Goal: Task Accomplishment & Management: Manage account settings

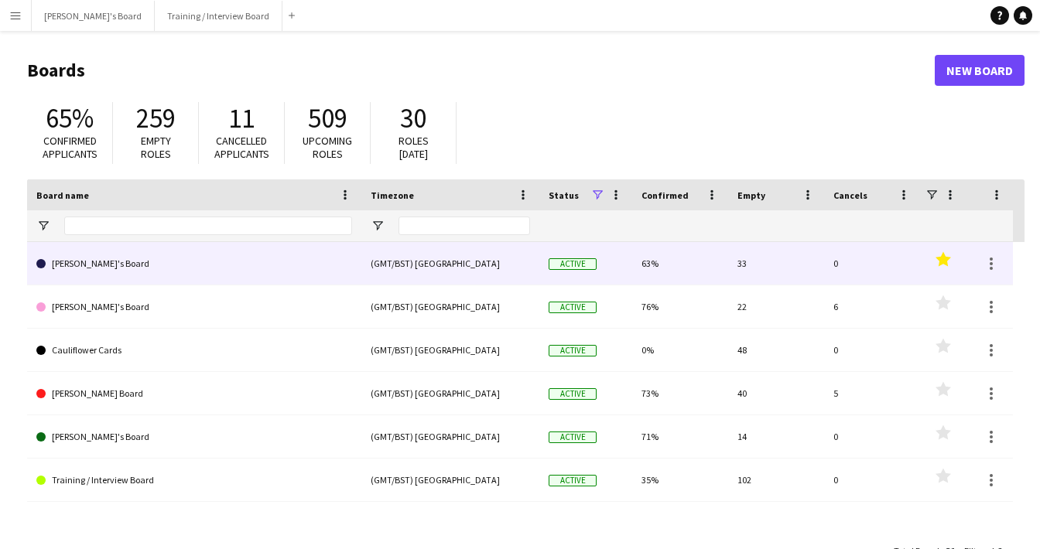
click at [152, 252] on link "[PERSON_NAME]'s Board" at bounding box center [194, 263] width 316 height 43
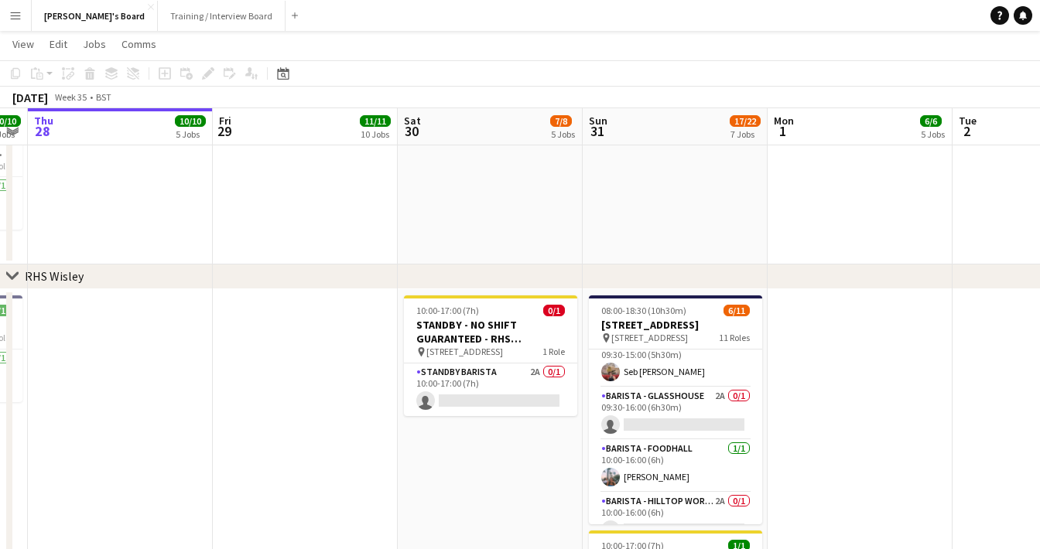
scroll to position [125, 0]
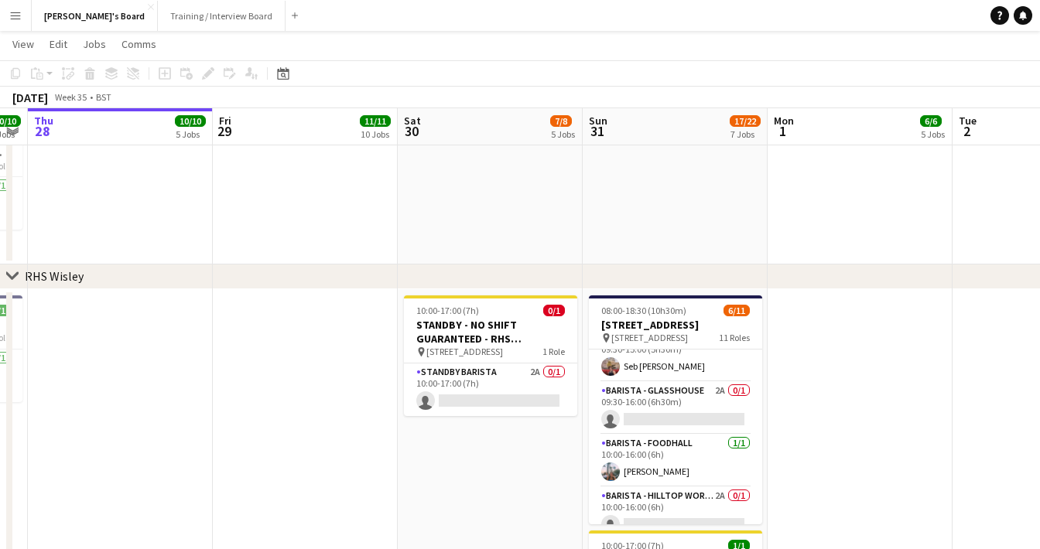
drag, startPoint x: 647, startPoint y: 426, endPoint x: 812, endPoint y: 250, distance: 241.4
click at [647, 427] on app-card-role "Barista - Glasshouse 2A 0/1 09:30-16:00 (6h30m) single-neutral-actions" at bounding box center [675, 408] width 173 height 53
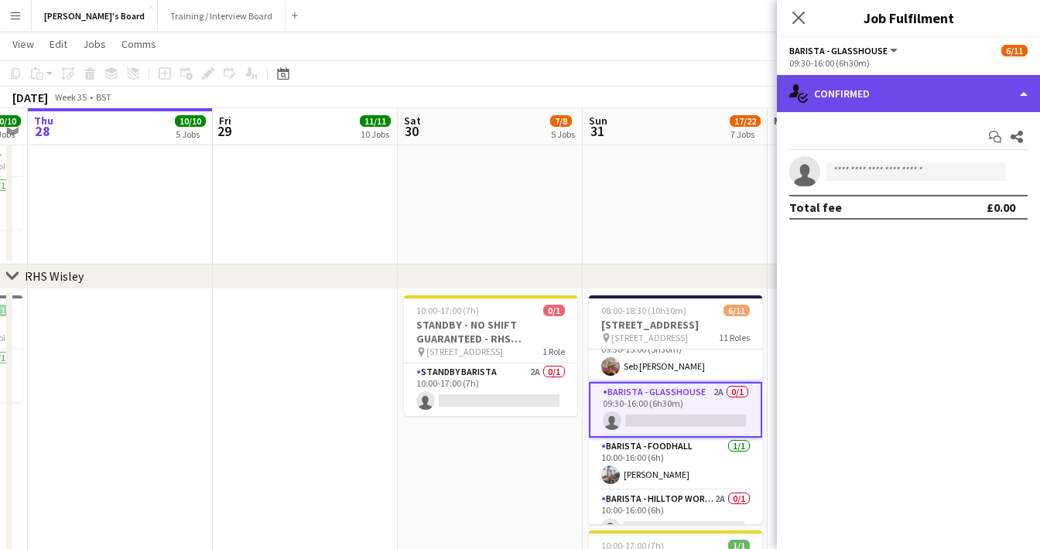
click at [904, 85] on div "single-neutral-actions-check-2 Confirmed" at bounding box center [908, 93] width 263 height 37
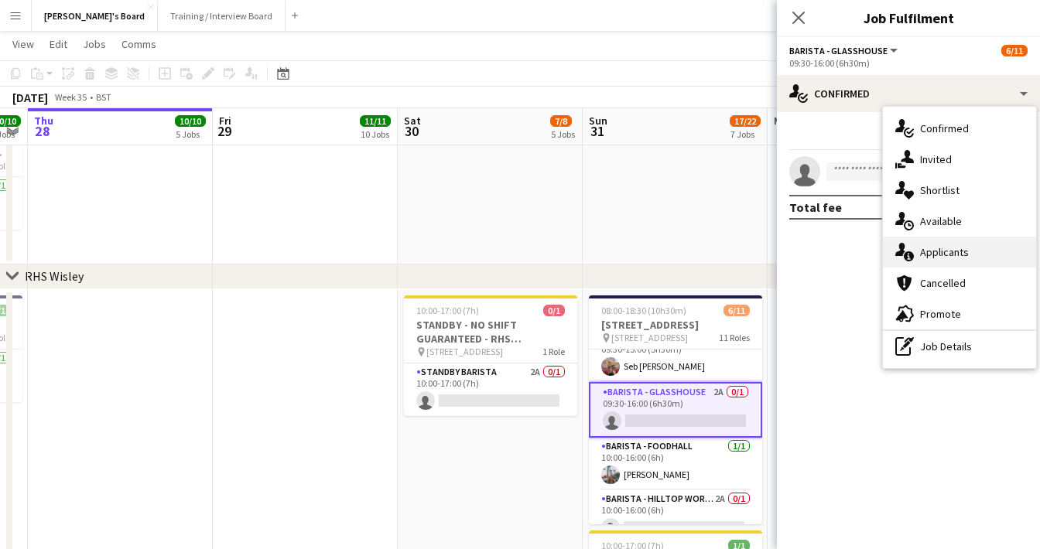
click at [917, 250] on div "single-neutral-actions-information Applicants" at bounding box center [959, 252] width 153 height 31
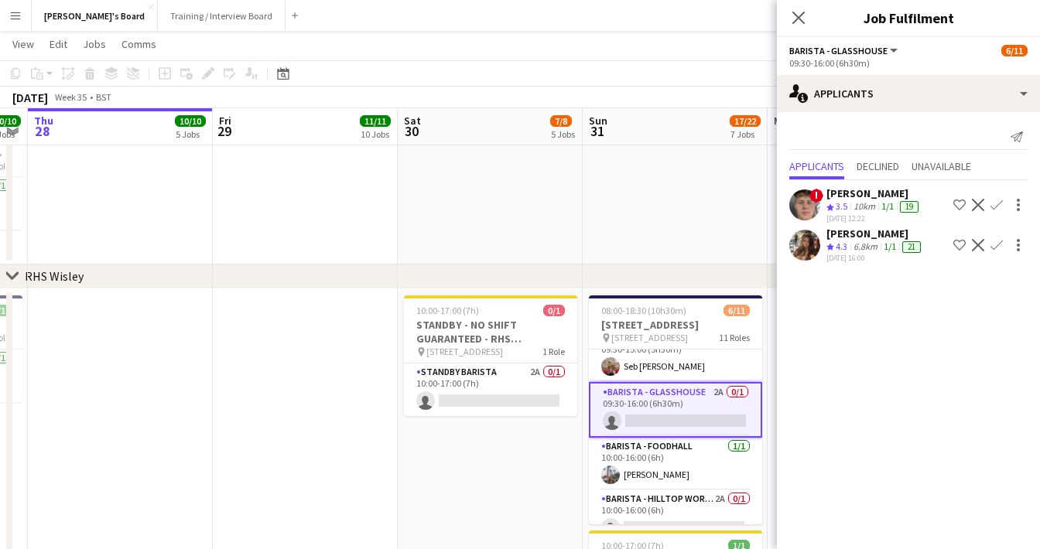
click at [867, 251] on div "6.8km" at bounding box center [865, 247] width 30 height 13
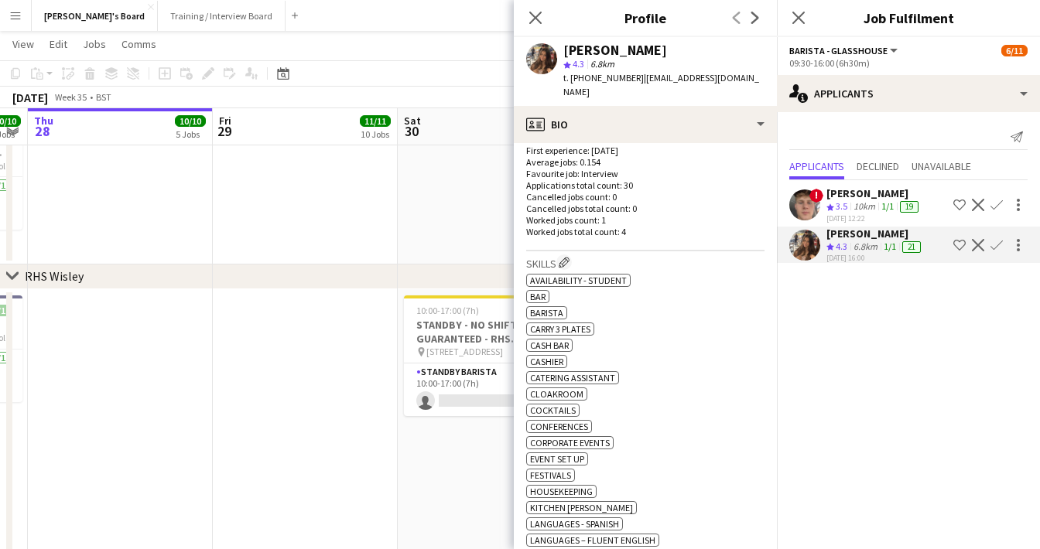
scroll to position [400, 0]
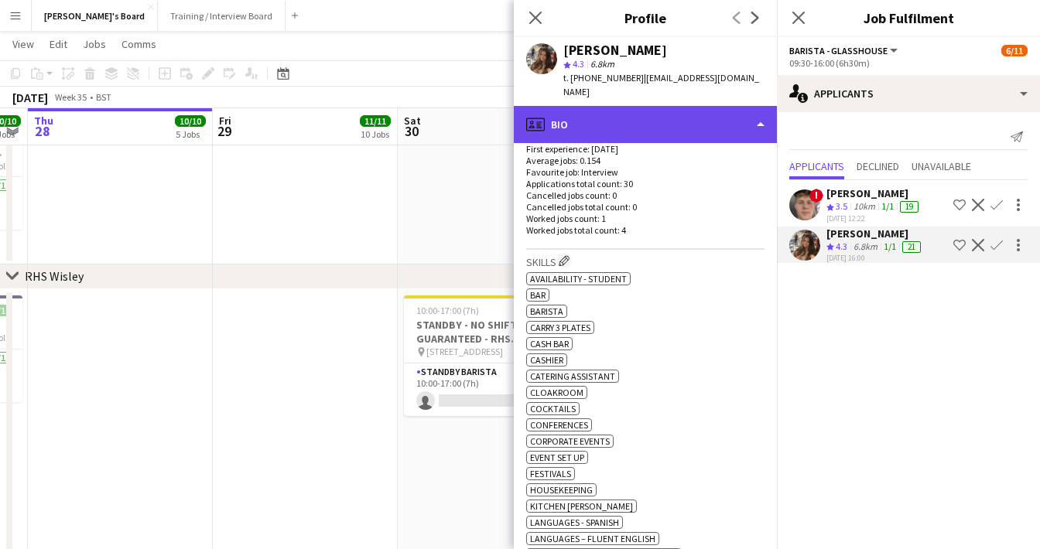
click at [633, 111] on div "profile Bio" at bounding box center [645, 124] width 263 height 37
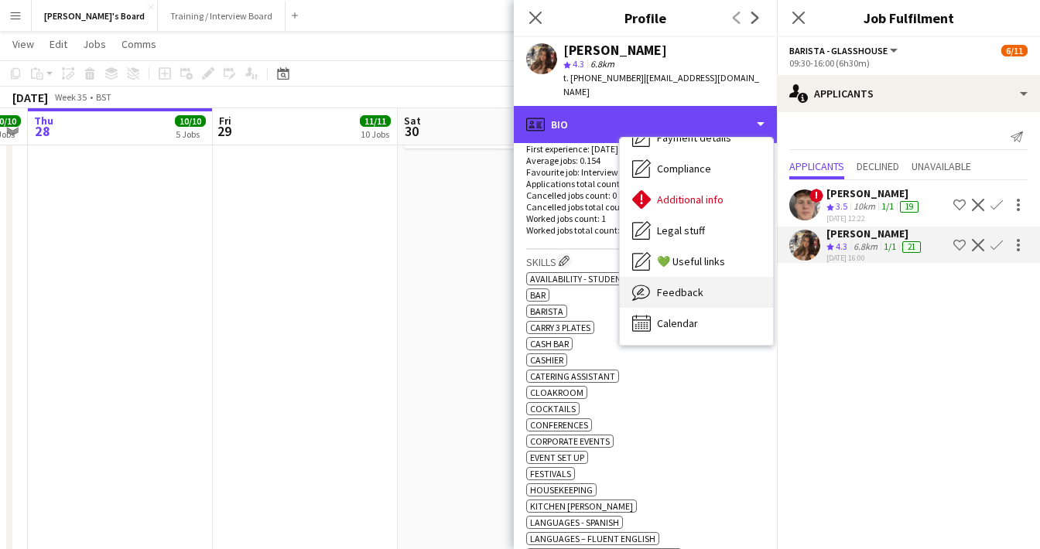
scroll to position [238, 0]
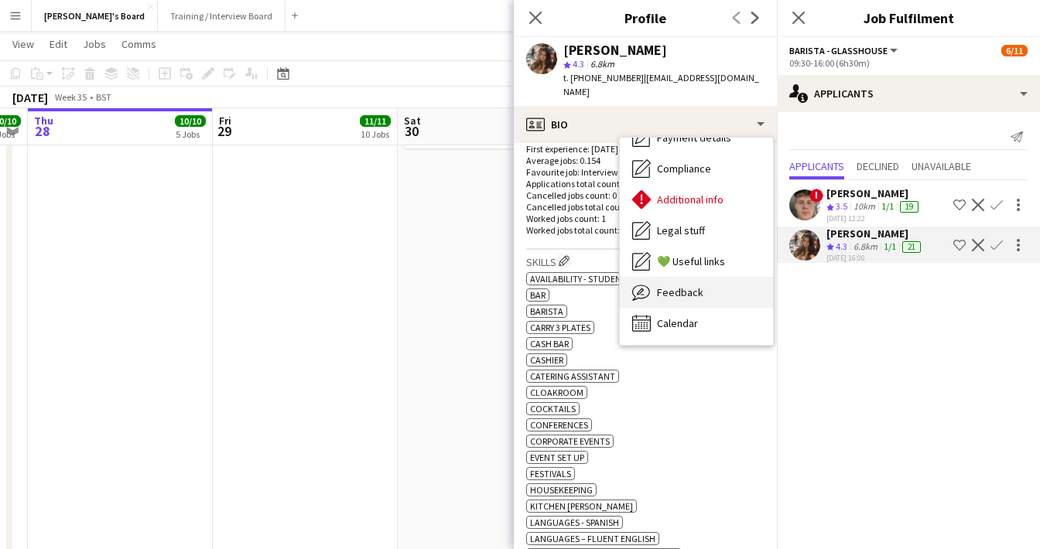
click at [684, 277] on div "Feedback Feedback" at bounding box center [696, 292] width 153 height 31
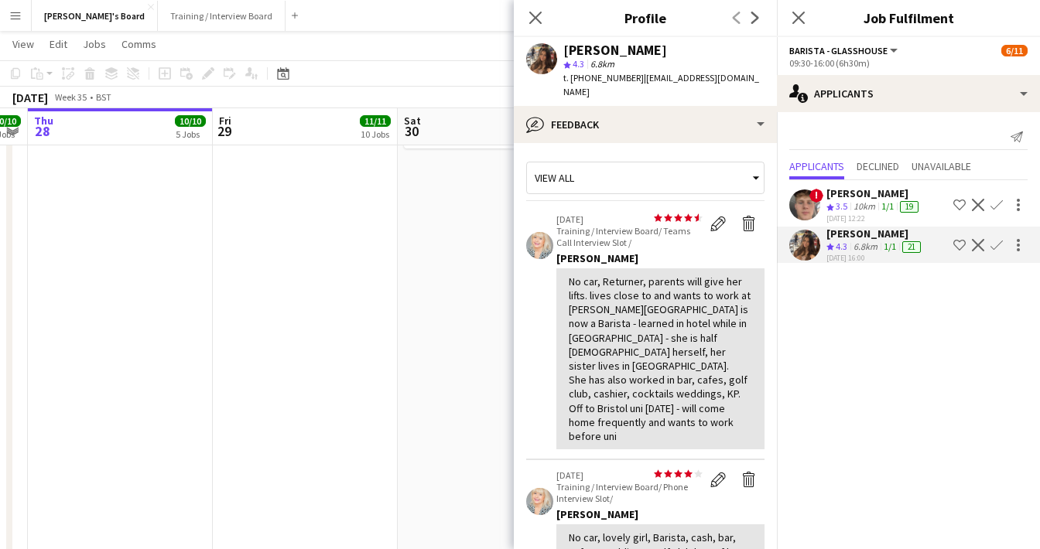
click at [994, 244] on app-icon "Confirm" at bounding box center [996, 245] width 12 height 12
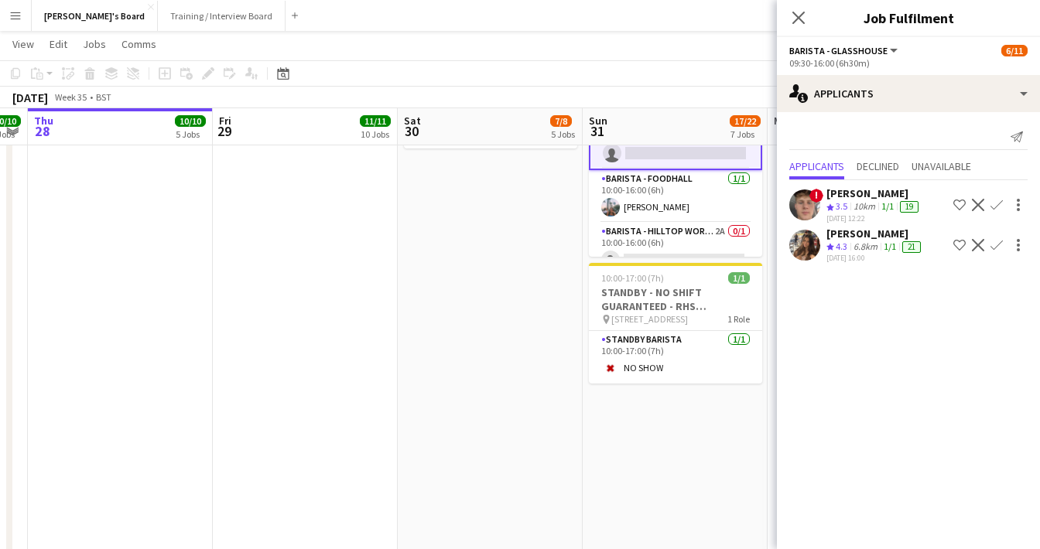
click at [994, 244] on app-icon "Confirm" at bounding box center [996, 245] width 12 height 12
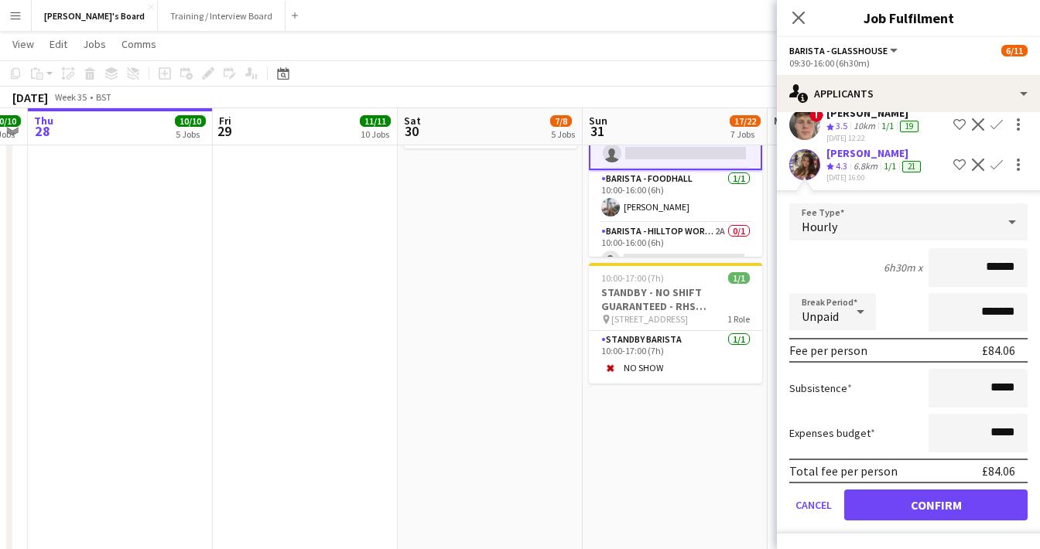
scroll to position [80, 0]
click at [888, 509] on button "Confirm" at bounding box center [935, 505] width 183 height 31
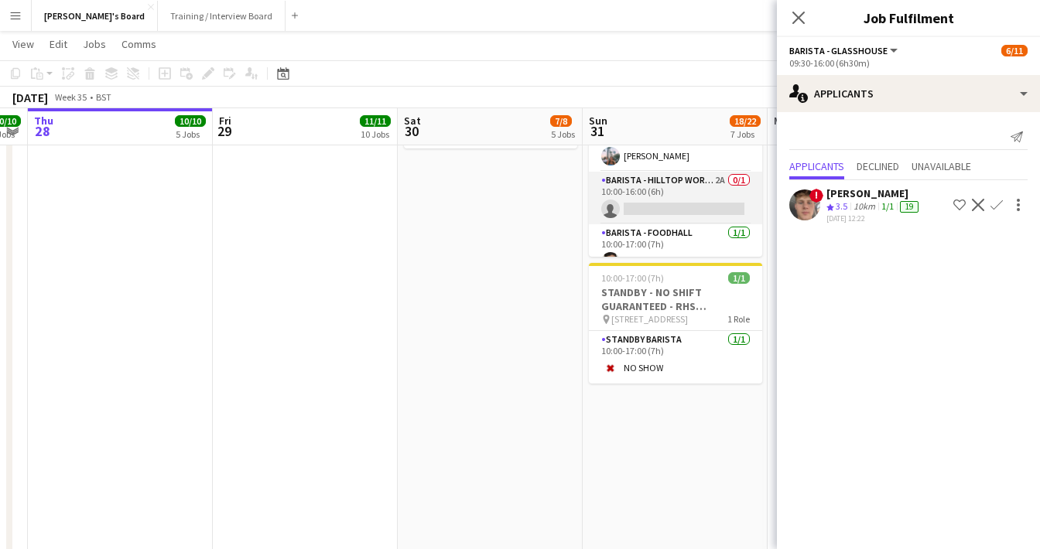
scroll to position [196, 0]
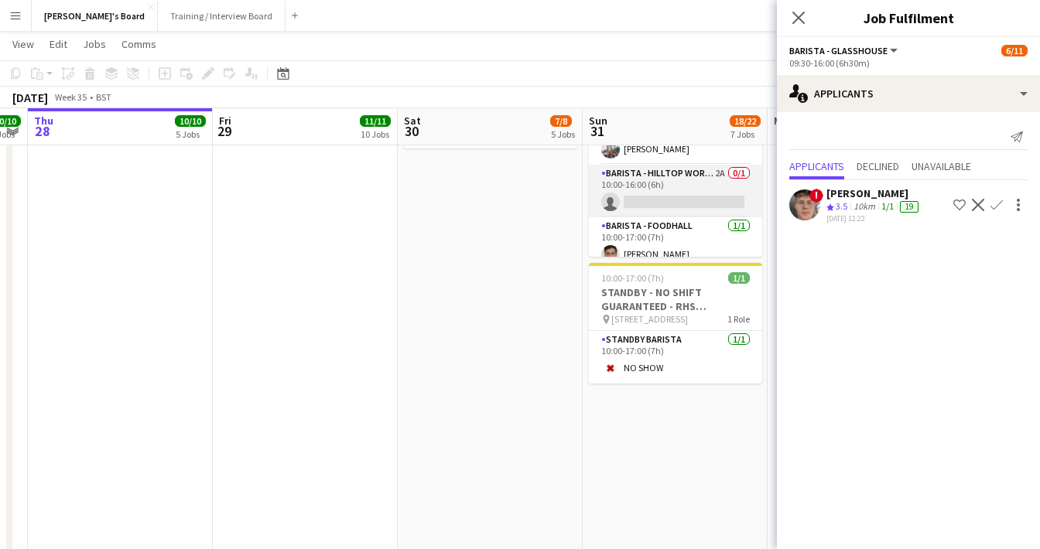
click at [683, 201] on app-card-role "Barista - Hilltop World Food Cafe 2A 0/1 10:00-16:00 (6h) single-neutral-actions" at bounding box center [675, 191] width 173 height 53
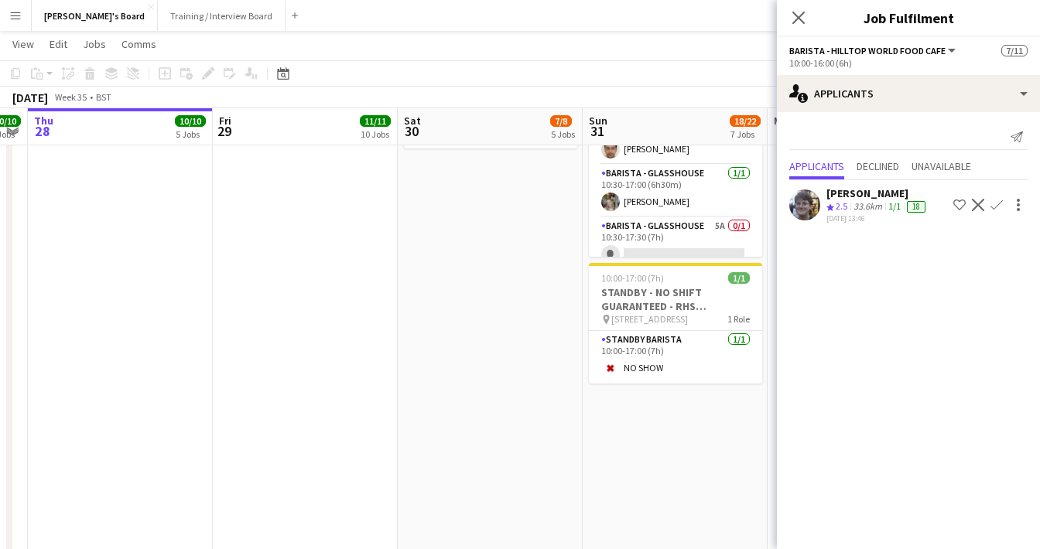
scroll to position [330, 0]
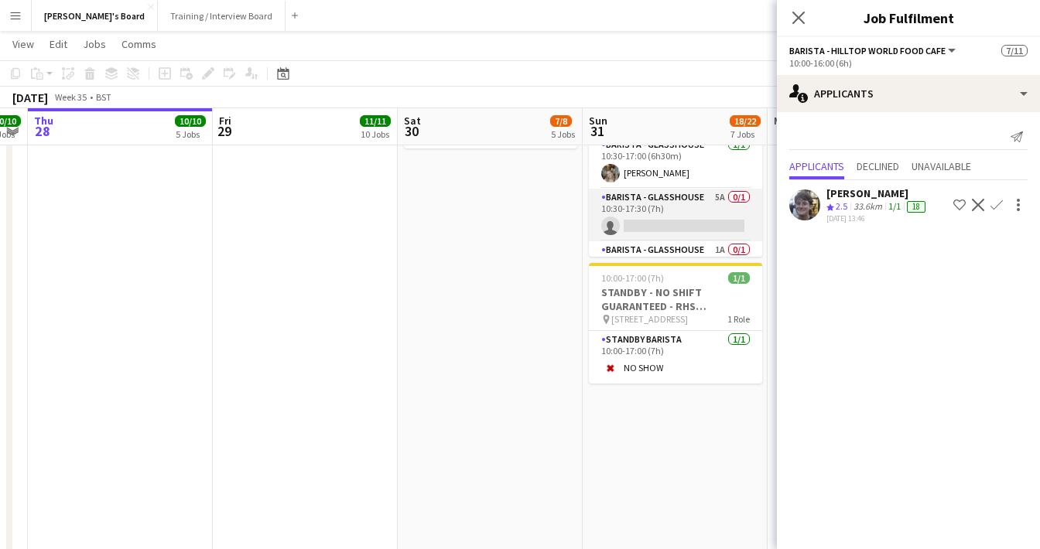
click at [707, 228] on app-card-role "Barista - Glasshouse 5A 0/1 10:30-17:30 (7h) single-neutral-actions" at bounding box center [675, 215] width 173 height 53
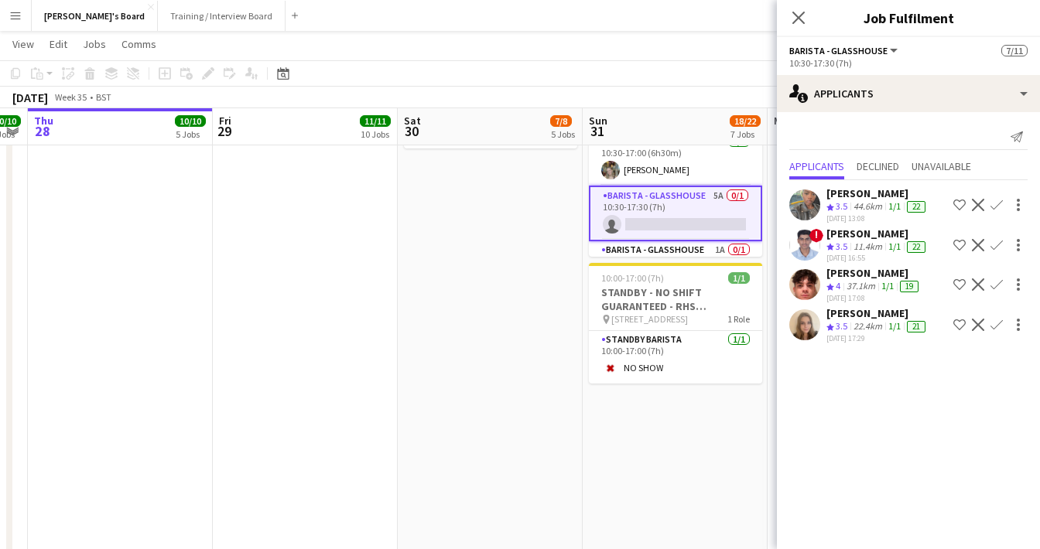
click at [998, 284] on app-icon "Confirm" at bounding box center [996, 285] width 12 height 12
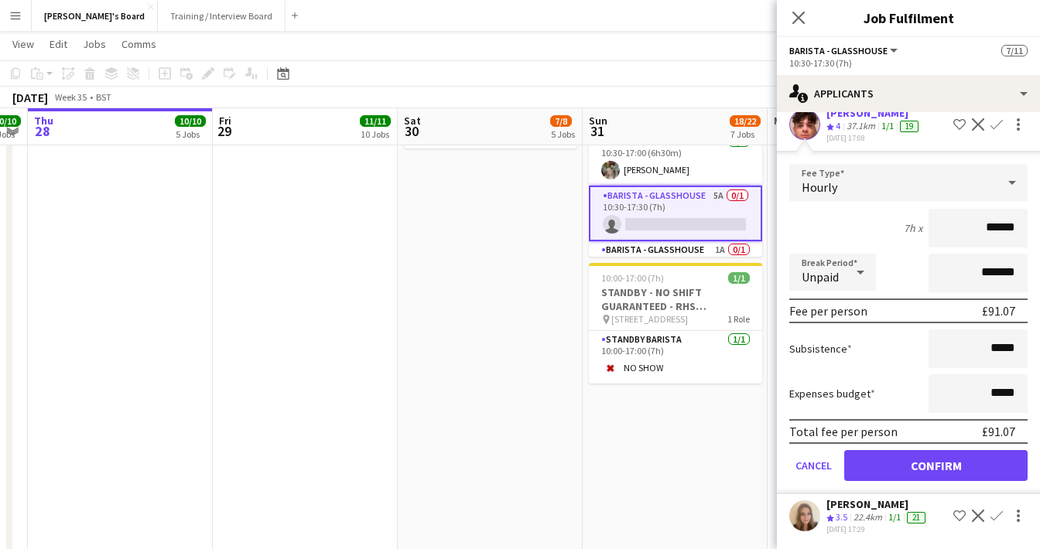
scroll to position [160, 0]
click at [925, 474] on button "Confirm" at bounding box center [935, 465] width 183 height 31
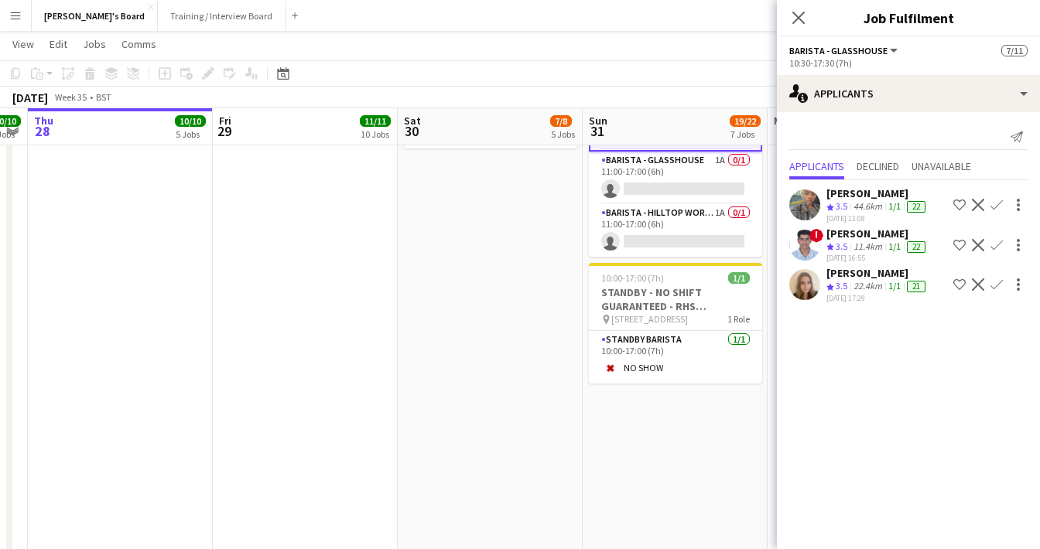
scroll to position [433, 0]
click at [703, 183] on app-card-role "Barista - Glasshouse 1A 0/1 11:00-17:00 (6h) single-neutral-actions" at bounding box center [675, 178] width 173 height 53
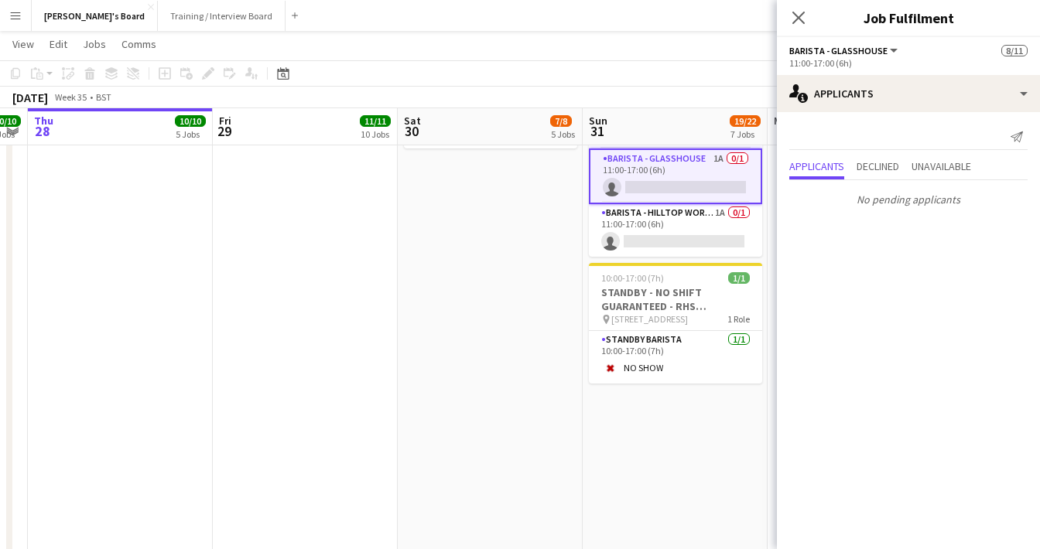
click at [963, 155] on div "Send notification Applicants Declined Unavailable No pending applicants" at bounding box center [908, 168] width 263 height 113
click at [958, 163] on span "Unavailable" at bounding box center [942, 166] width 60 height 11
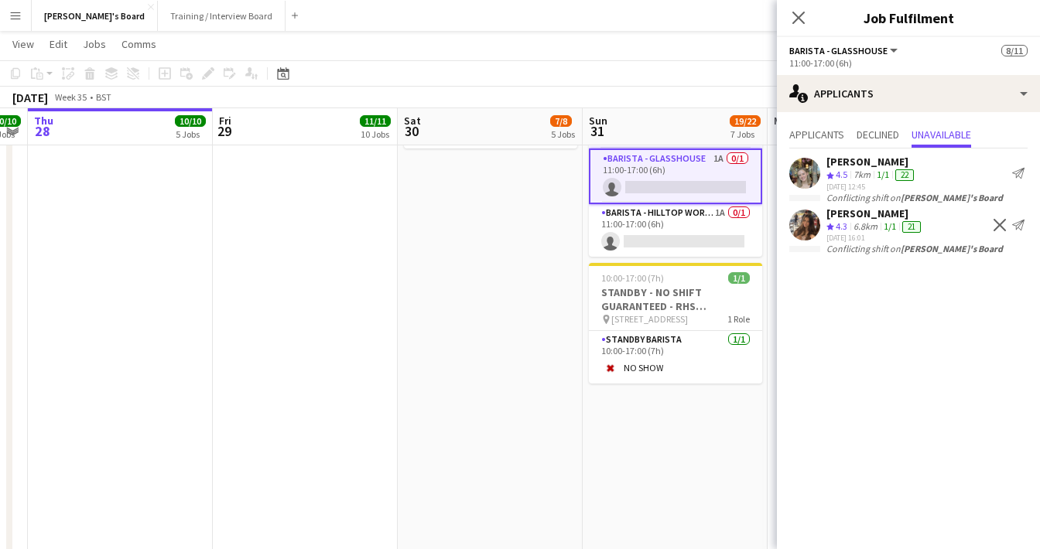
click at [997, 223] on app-icon "Decline" at bounding box center [1000, 225] width 12 height 12
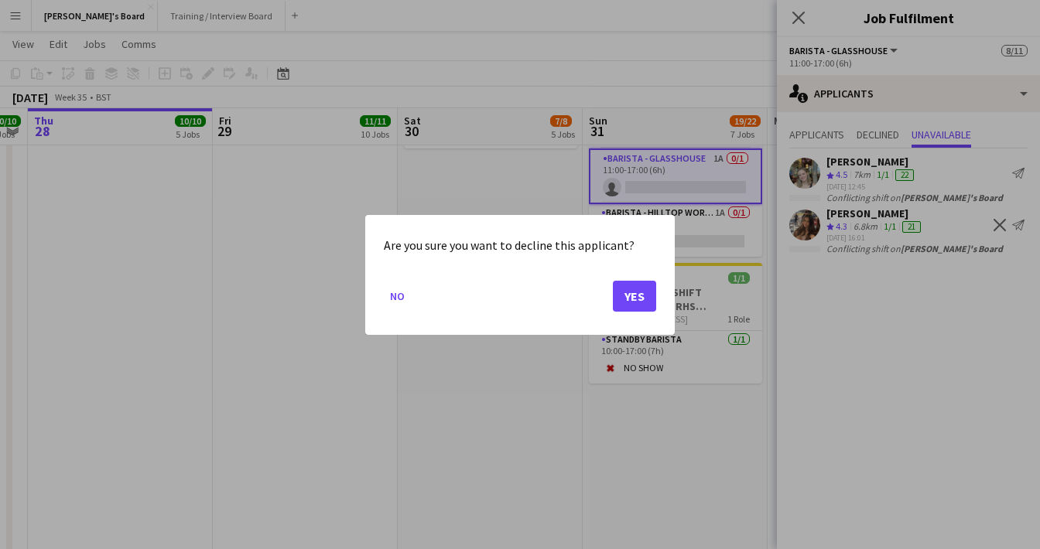
scroll to position [0, 0]
click at [645, 296] on button "Yes" at bounding box center [634, 295] width 43 height 31
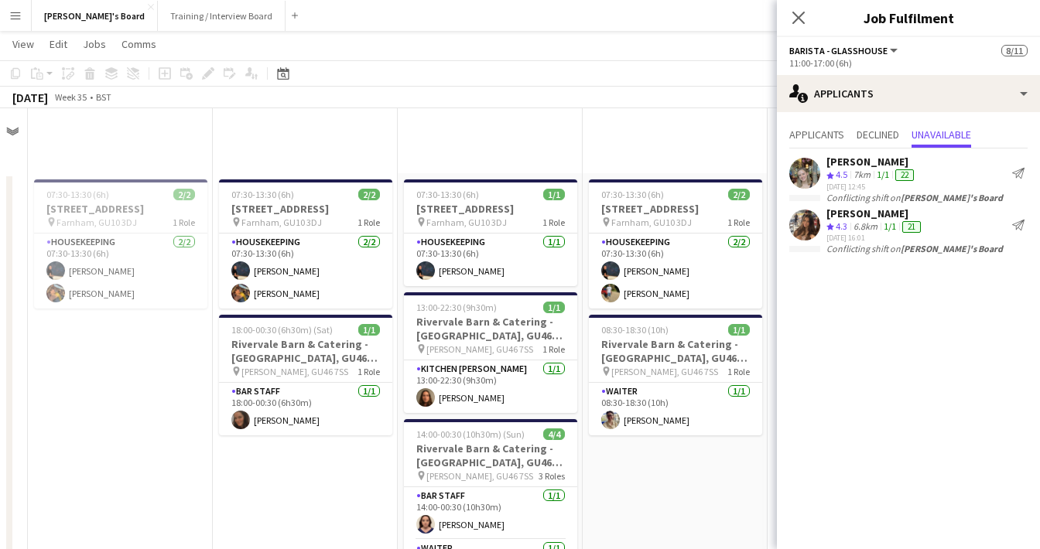
scroll to position [2263, 0]
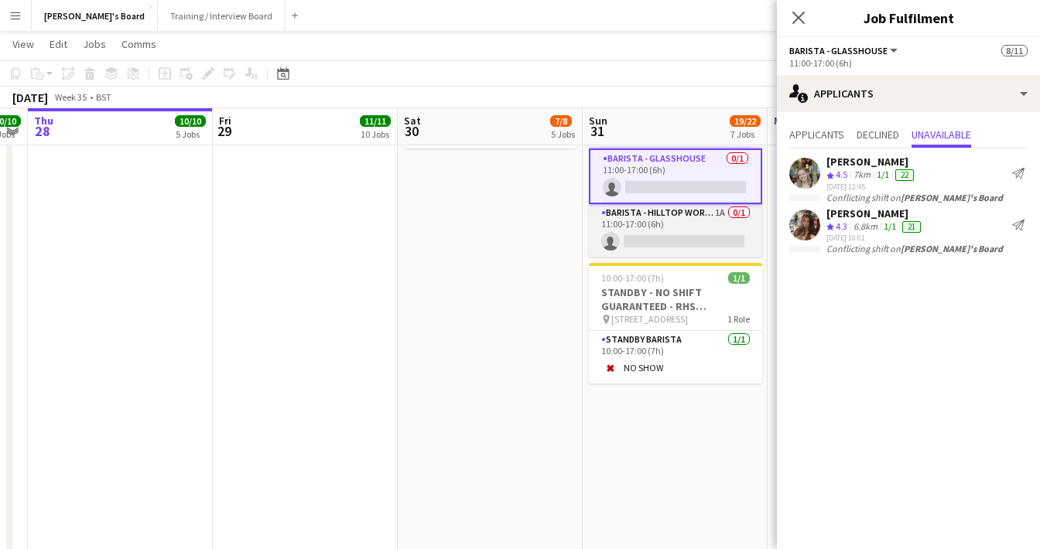
click at [688, 252] on app-card-role "Barista - Hilltop World Food Cafe 1A 0/1 11:00-17:00 (6h) single-neutral-actions" at bounding box center [675, 230] width 173 height 53
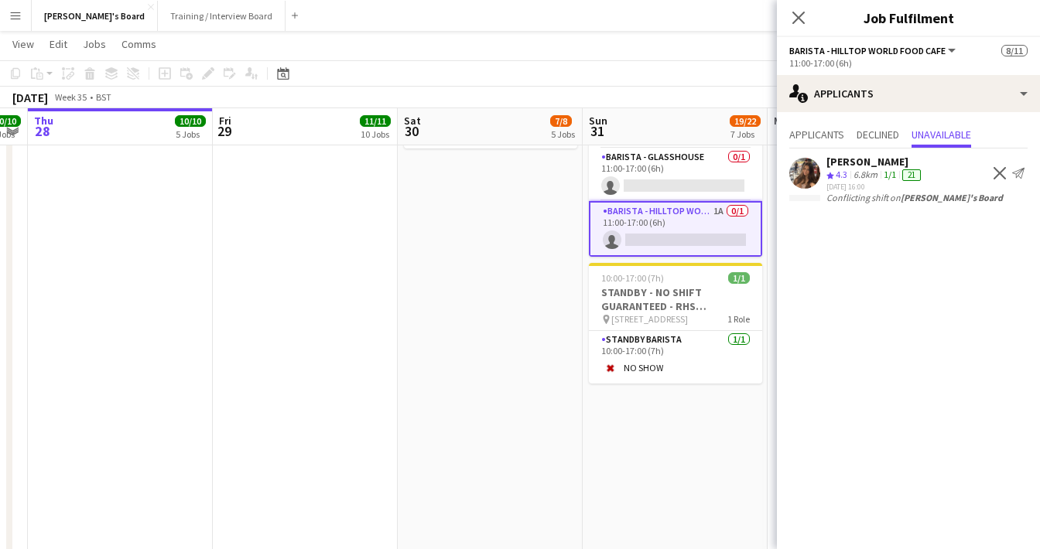
click at [1001, 173] on app-icon "Decline" at bounding box center [1000, 173] width 12 height 12
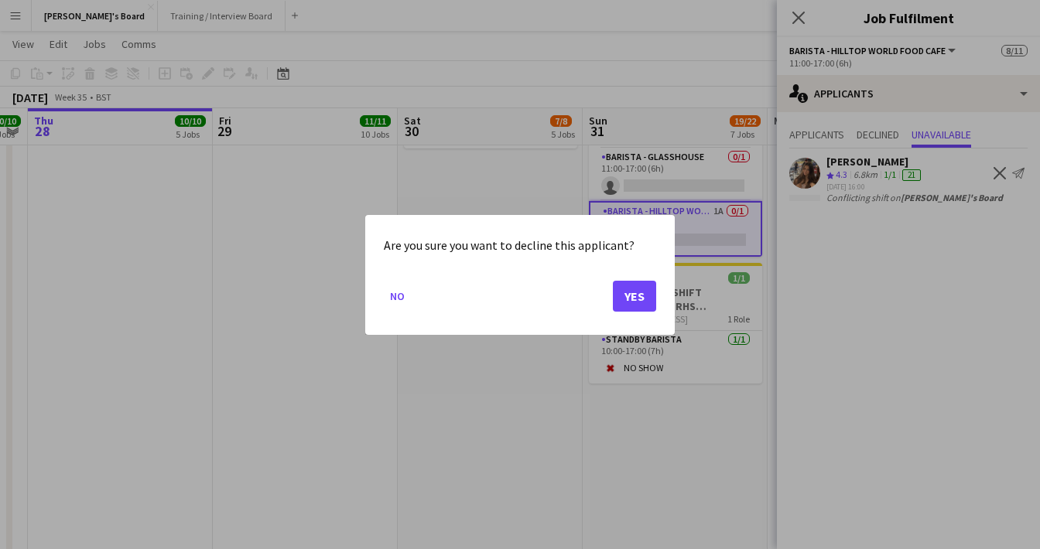
click at [642, 282] on button "Yes" at bounding box center [634, 295] width 43 height 31
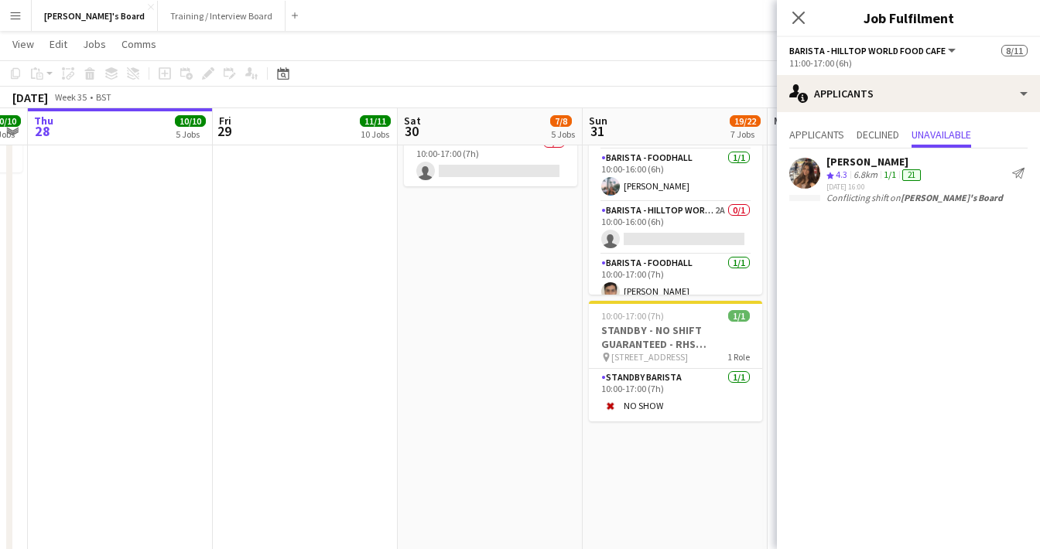
scroll to position [193, 0]
click at [691, 228] on app-card-role "Barista - Hilltop World Food Cafe 2A 0/1 10:00-16:00 (6h) single-neutral-actions" at bounding box center [675, 229] width 173 height 53
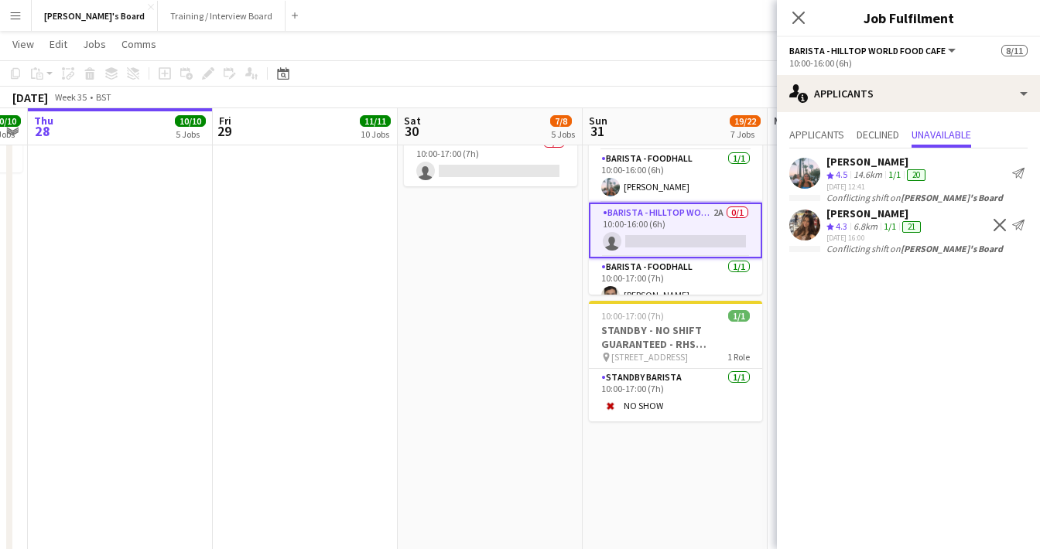
click at [998, 228] on app-icon "Decline" at bounding box center [1000, 225] width 12 height 12
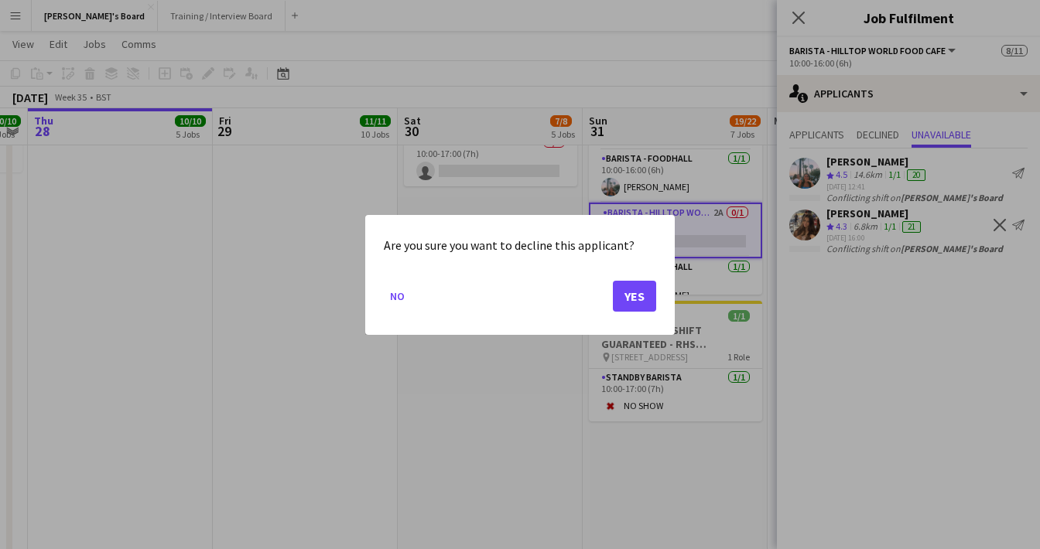
click at [634, 286] on button "Yes" at bounding box center [634, 295] width 43 height 31
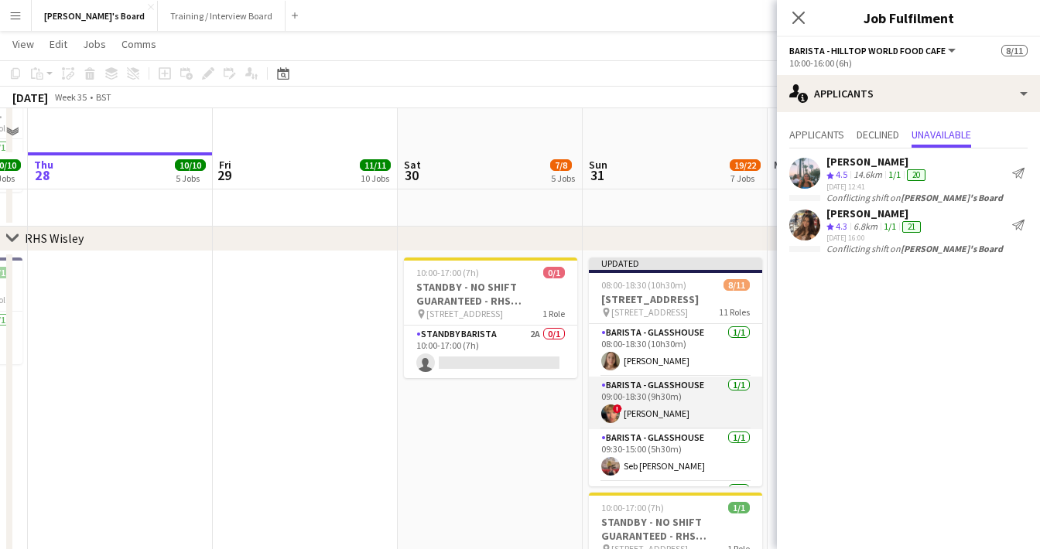
scroll to position [2031, 0]
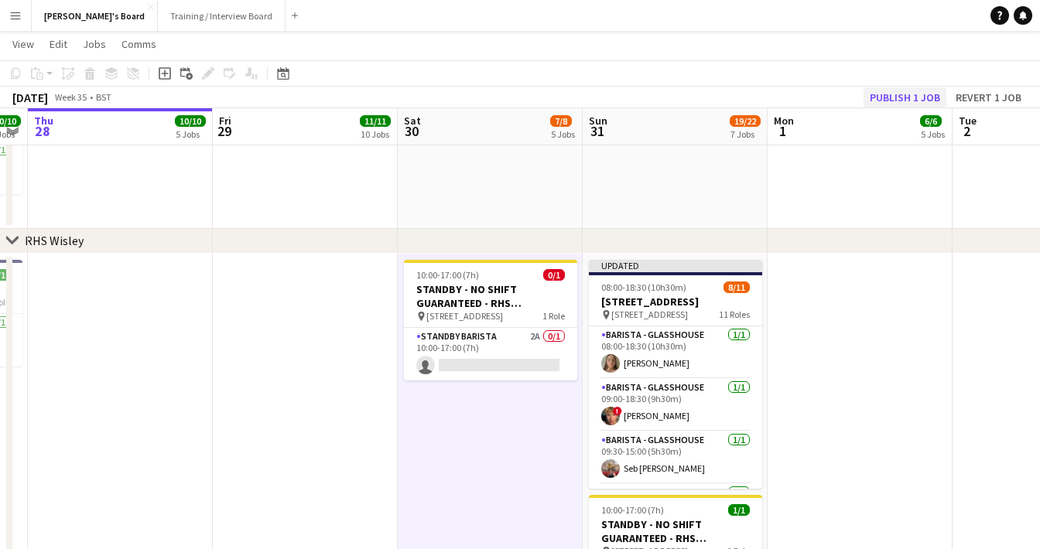
click at [890, 91] on button "Publish 1 job" at bounding box center [905, 97] width 83 height 20
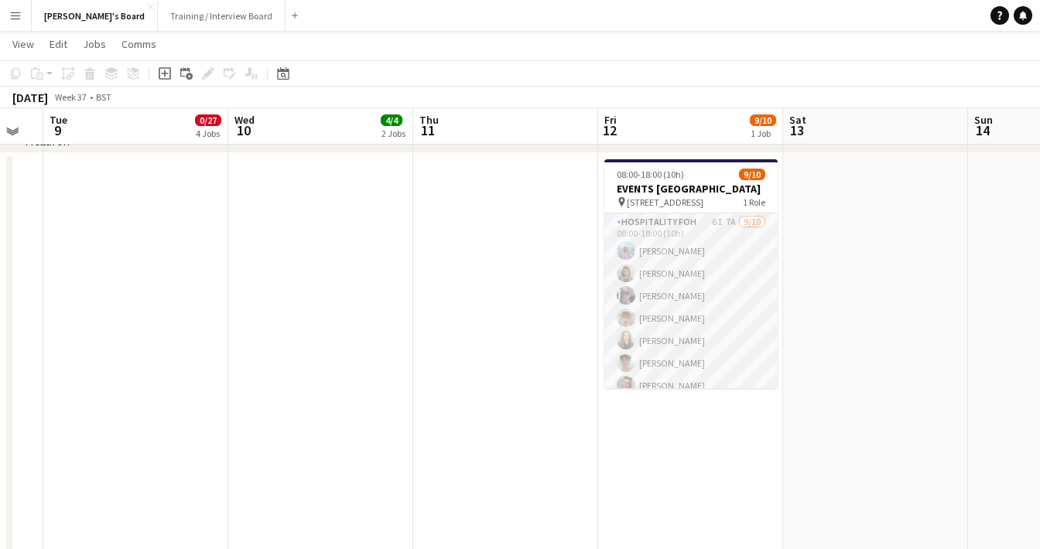
scroll to position [566, 0]
click at [667, 303] on app-card-role "Hospitality FOH 6I 7A [DATE] 08:00-18:00 (10h) [PERSON_NAME] [PERSON_NAME] [PER…" at bounding box center [690, 341] width 173 height 255
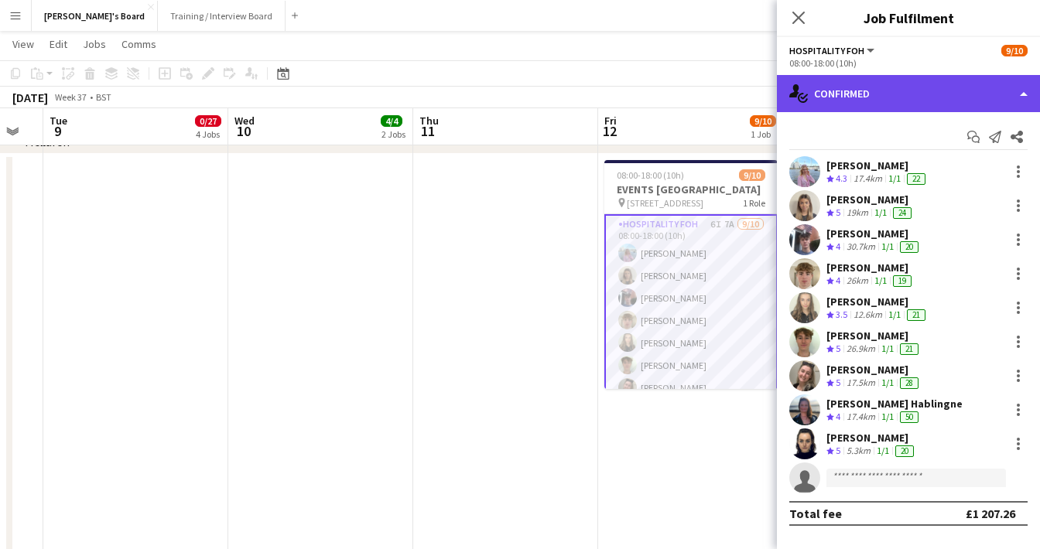
click at [867, 86] on div "single-neutral-actions-check-2 Confirmed" at bounding box center [908, 93] width 263 height 37
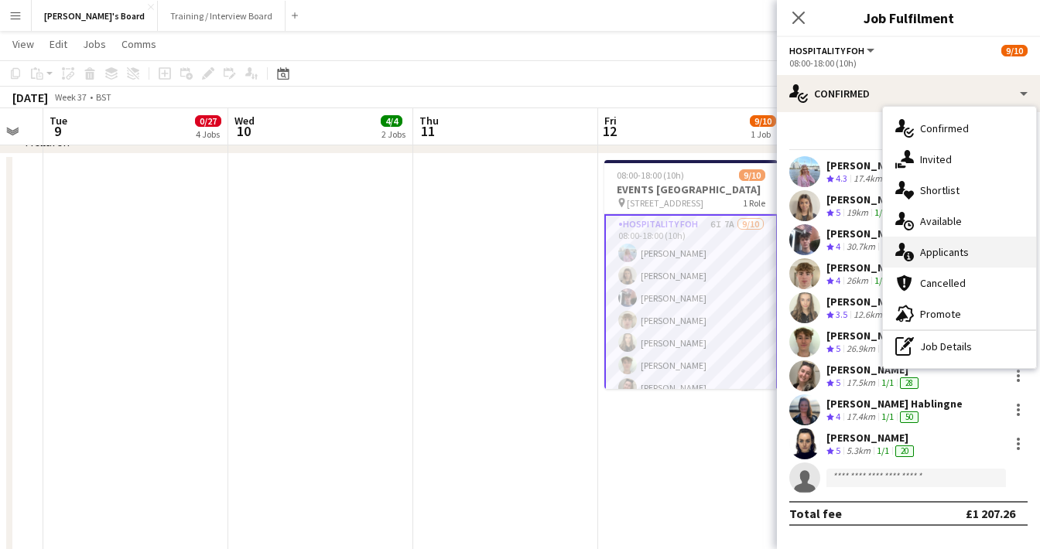
click at [949, 245] on div "single-neutral-actions-information Applicants" at bounding box center [959, 252] width 153 height 31
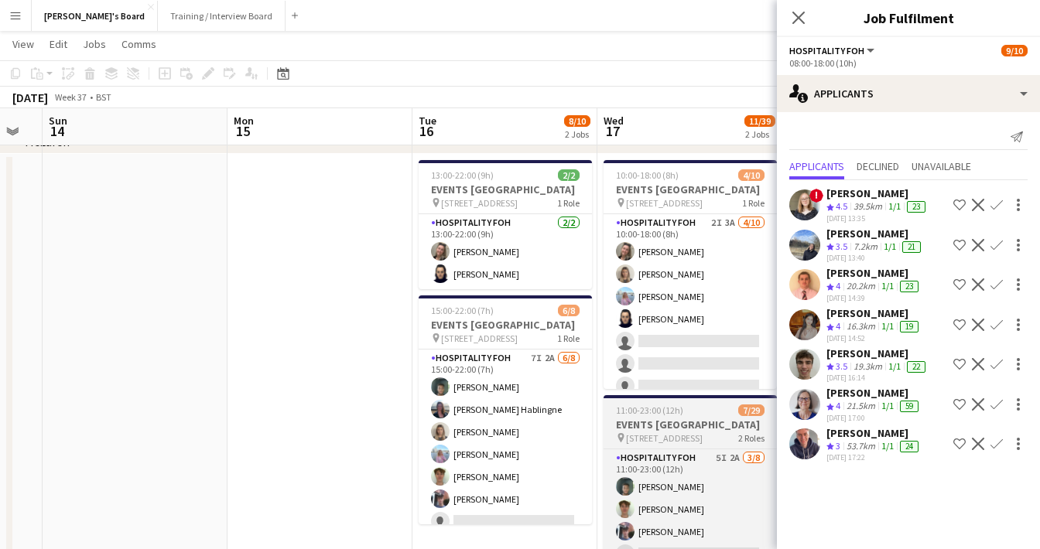
scroll to position [0, 332]
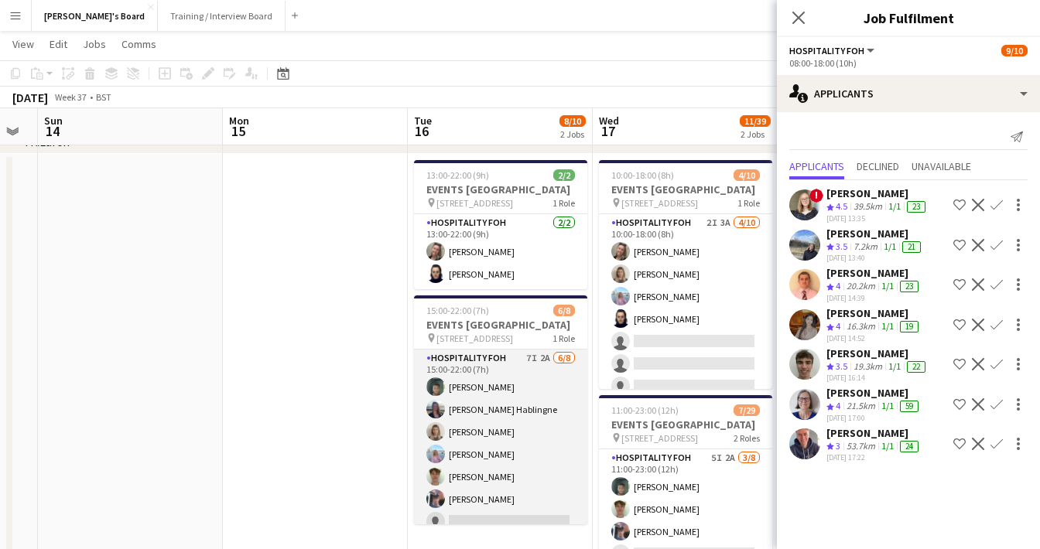
click at [553, 437] on app-card-role "Hospitality FOH 7I 2A [DATE] 15:00-22:00 (7h) [PERSON_NAME] [PERSON_NAME] Habli…" at bounding box center [500, 455] width 173 height 210
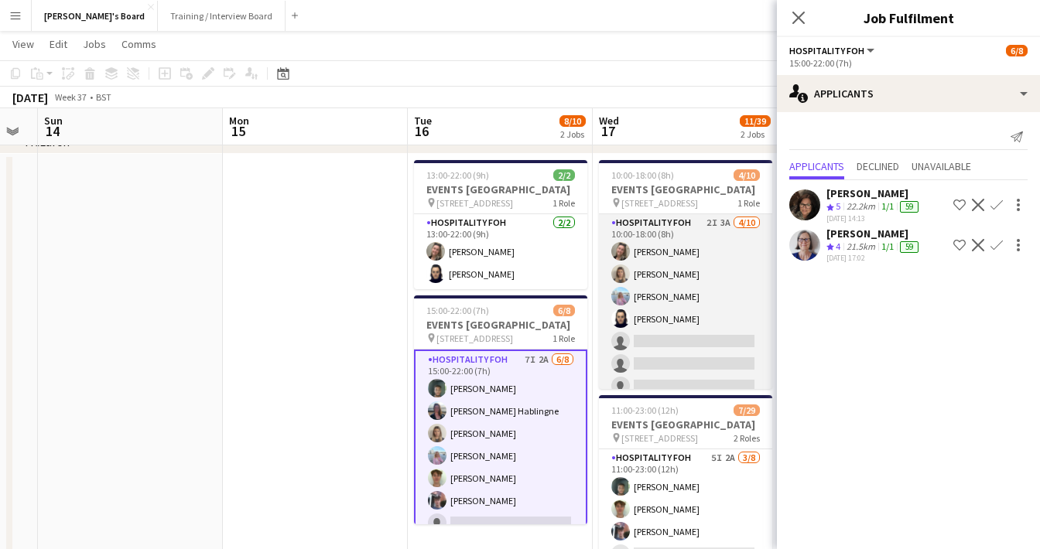
click at [672, 337] on app-card-role "Hospitality FOH 2I 3A [DATE] 10:00-18:00 (8h) [PERSON_NAME] [PERSON_NAME] [PERS…" at bounding box center [685, 341] width 173 height 255
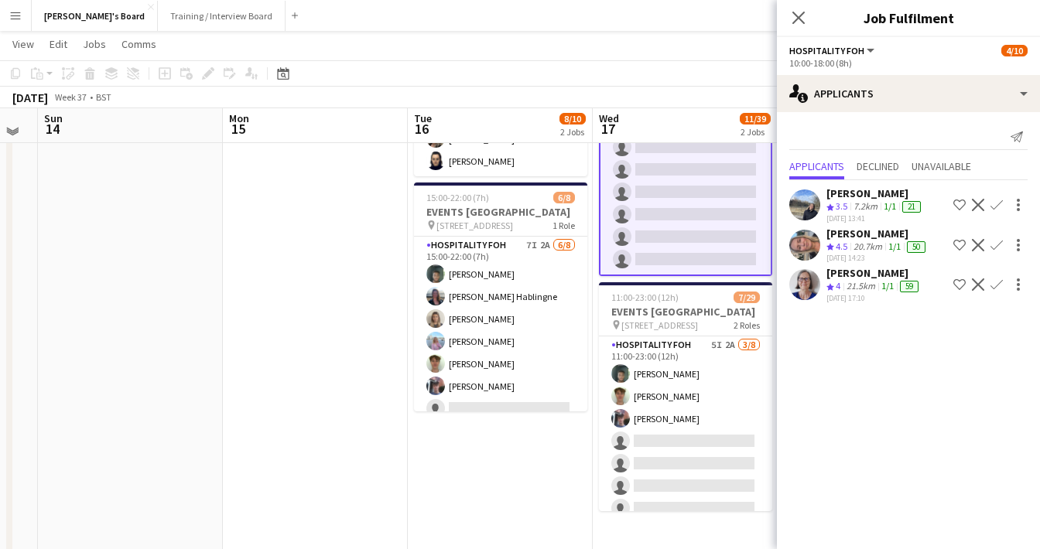
scroll to position [686, 0]
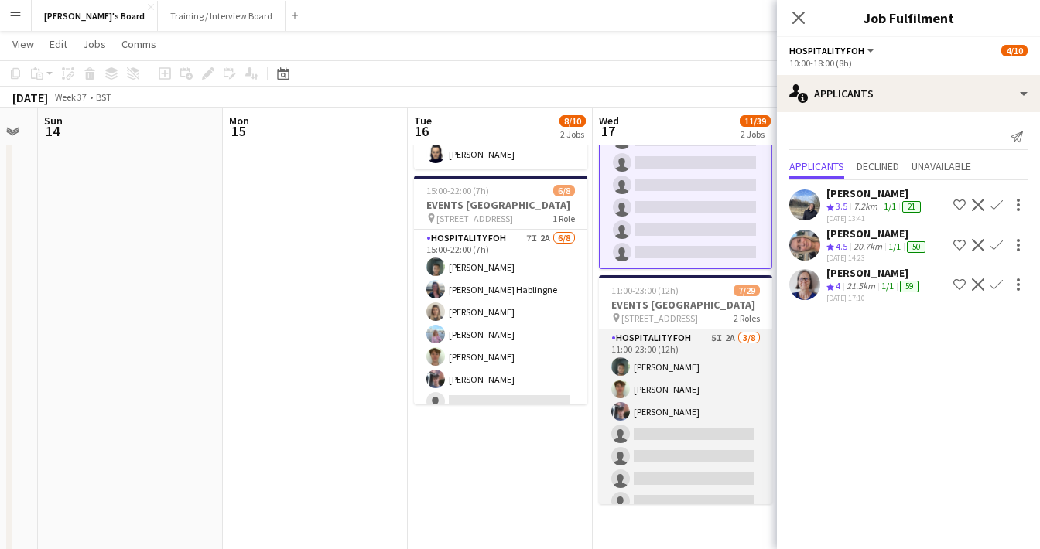
click at [726, 445] on app-card-role "Hospitality FOH 5I 2A [DATE] 11:00-23:00 (12h) [PERSON_NAME] [PERSON_NAME] [PER…" at bounding box center [685, 435] width 173 height 210
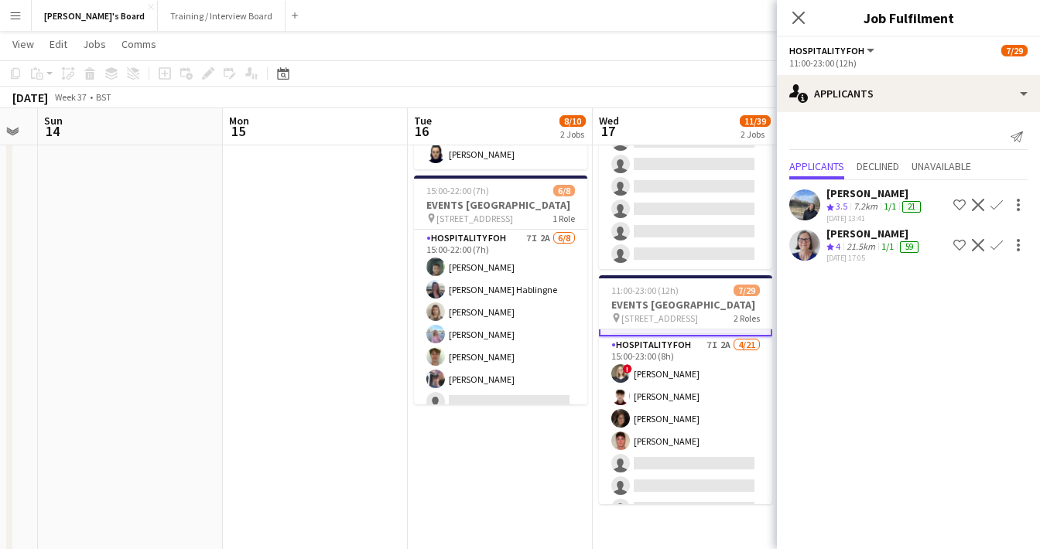
scroll to position [212, 0]
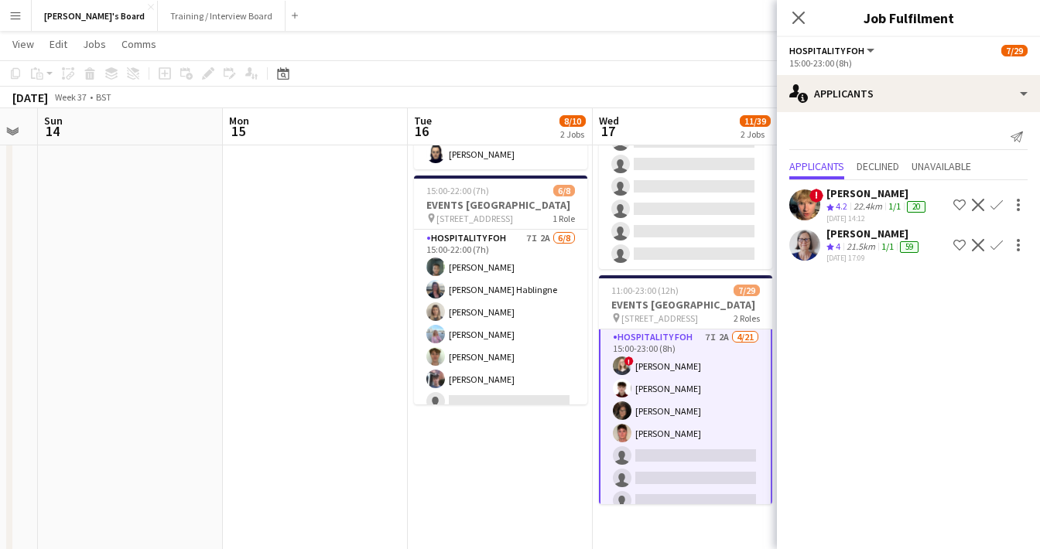
click at [993, 242] on app-icon "Confirm" at bounding box center [996, 245] width 12 height 12
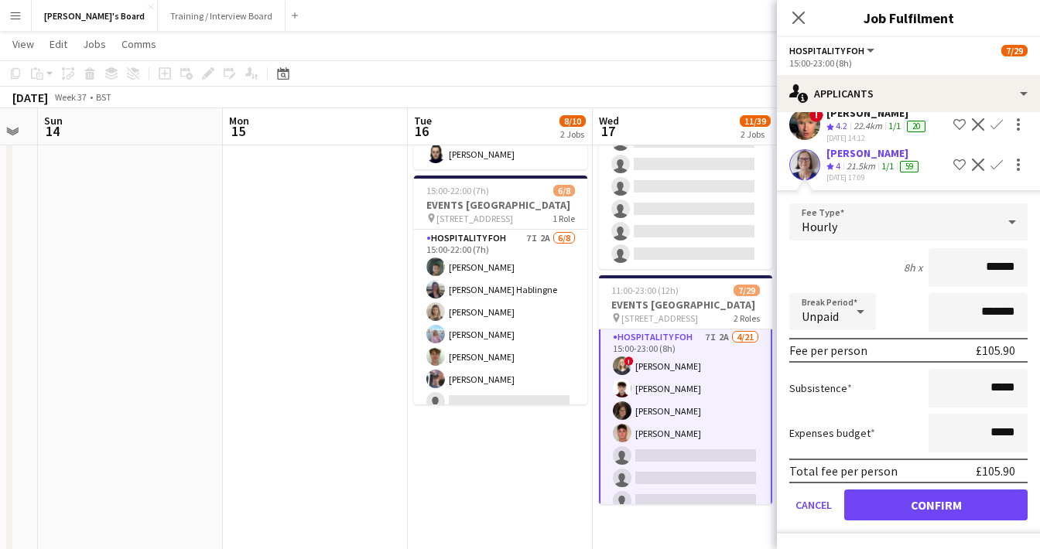
scroll to position [80, 0]
click at [875, 507] on button "Confirm" at bounding box center [935, 505] width 183 height 31
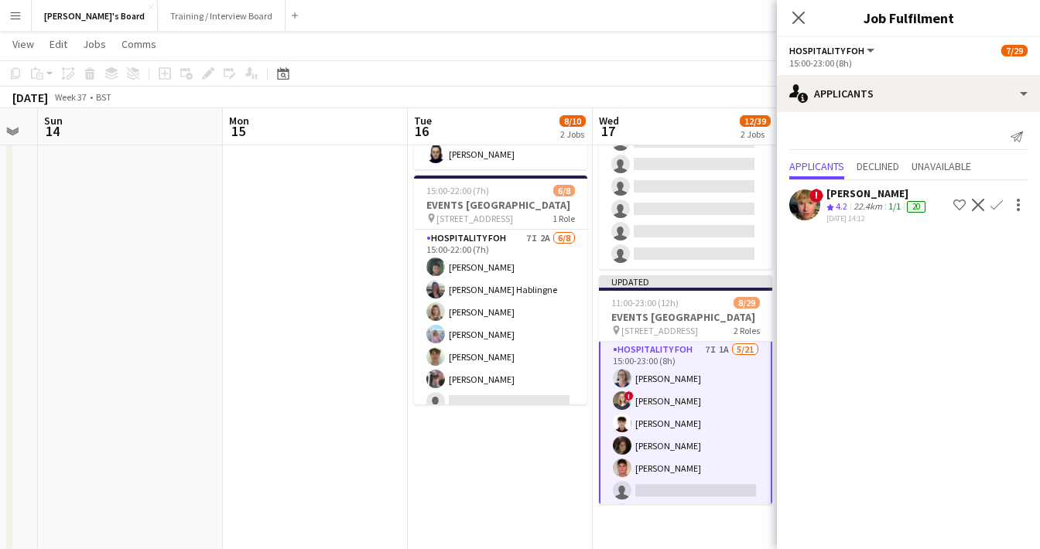
scroll to position [0, 0]
click at [981, 210] on app-icon "Decline" at bounding box center [978, 205] width 12 height 12
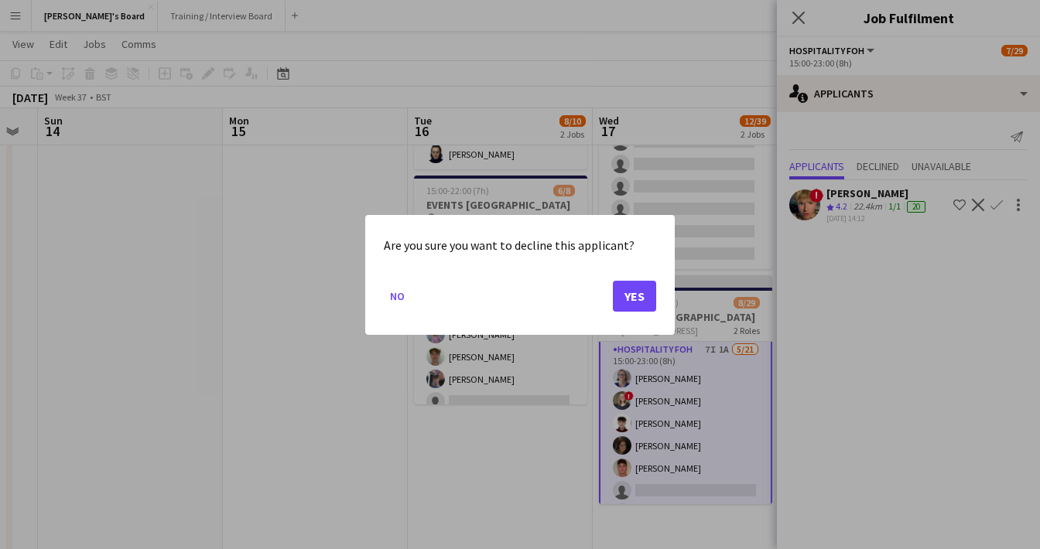
click at [633, 304] on button "Yes" at bounding box center [634, 295] width 43 height 31
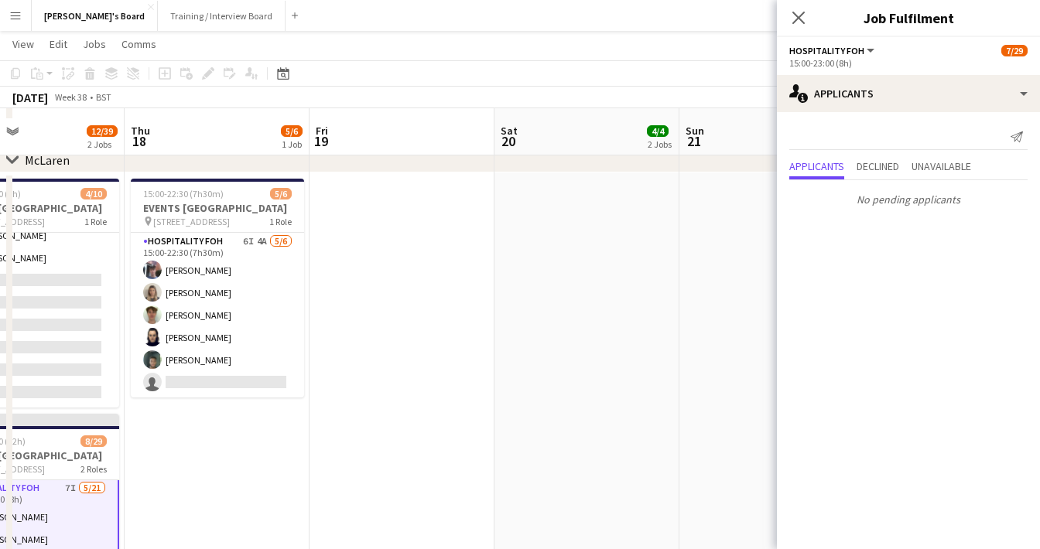
scroll to position [505, 0]
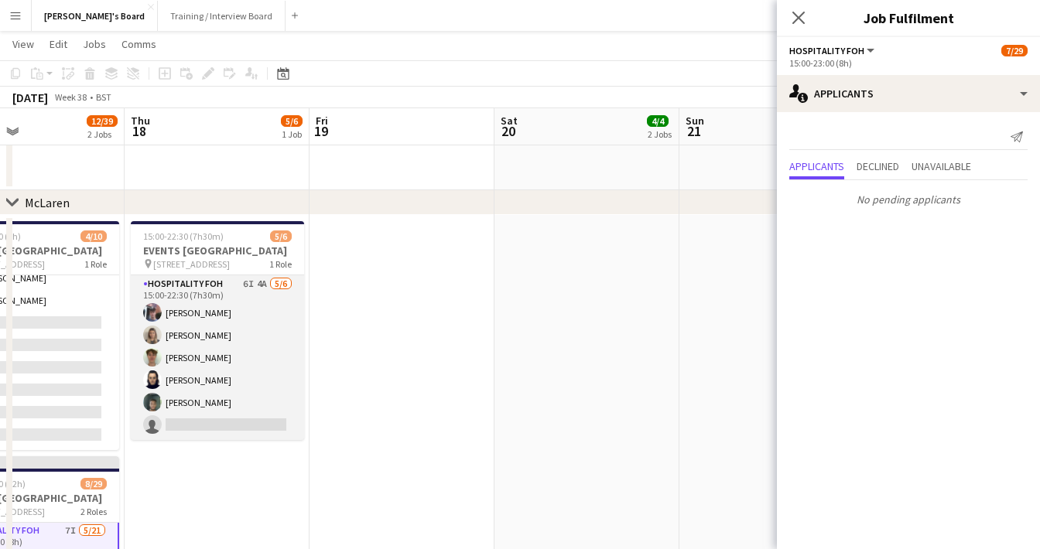
click at [274, 406] on app-card-role "Hospitality FOH 6I 4A [DATE] 15:00-22:30 (7h30m) [PERSON_NAME] [PERSON_NAME] [P…" at bounding box center [217, 357] width 173 height 165
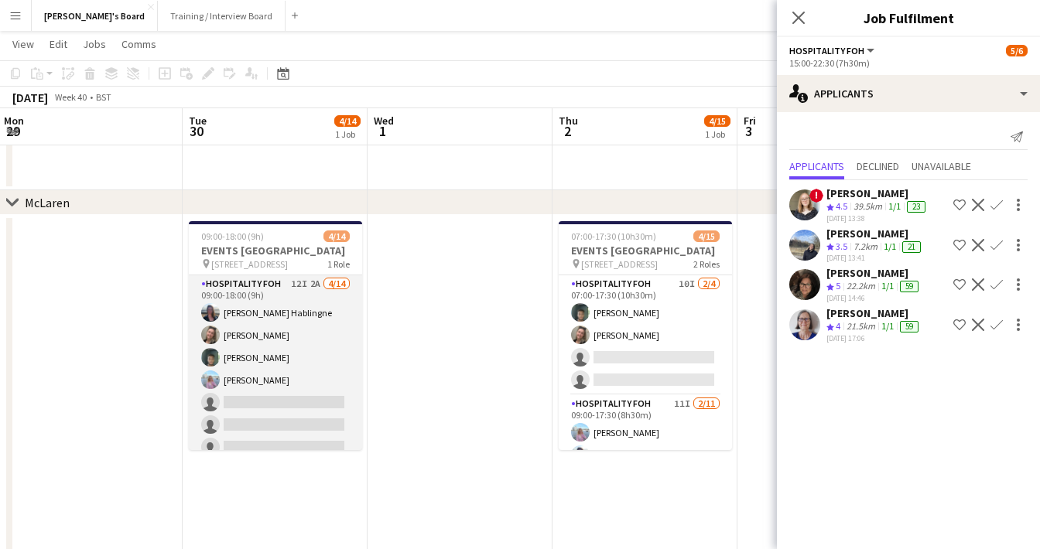
scroll to position [0, 533]
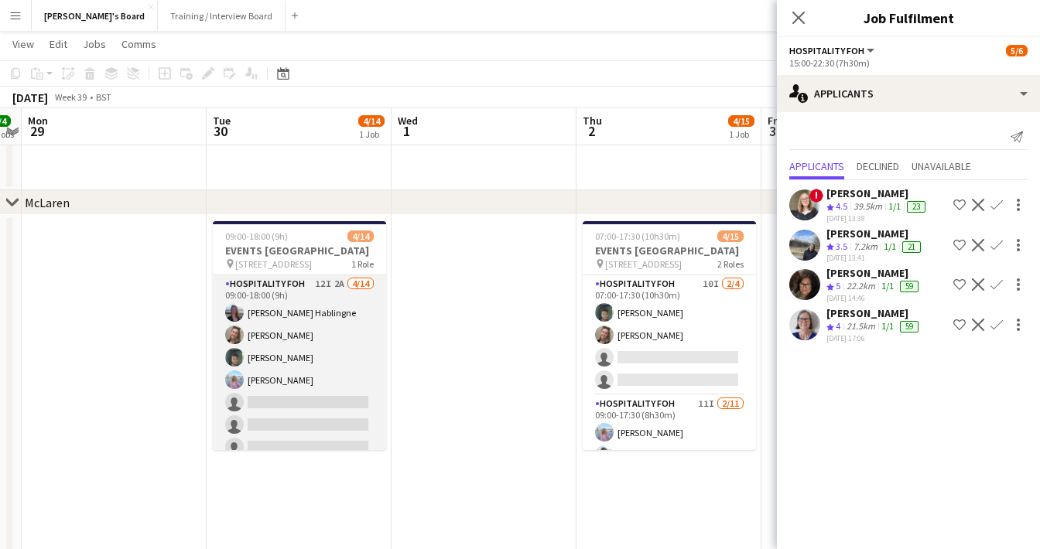
click at [272, 405] on app-card-role "Hospitality FOH 12I 2A [DATE] 09:00-18:00 (9h) [PERSON_NAME] Hablingne [PERSON_…" at bounding box center [299, 447] width 173 height 344
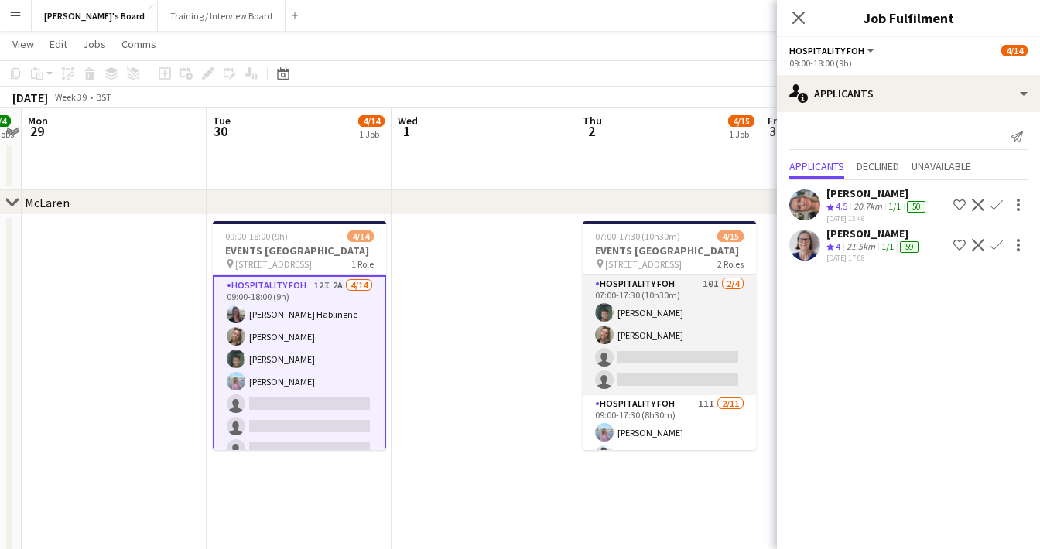
click at [657, 361] on app-card-role "Hospitality FOH 10I [DATE] 07:00-17:30 (10h30m) [PERSON_NAME] [PERSON_NAME] sin…" at bounding box center [669, 335] width 173 height 120
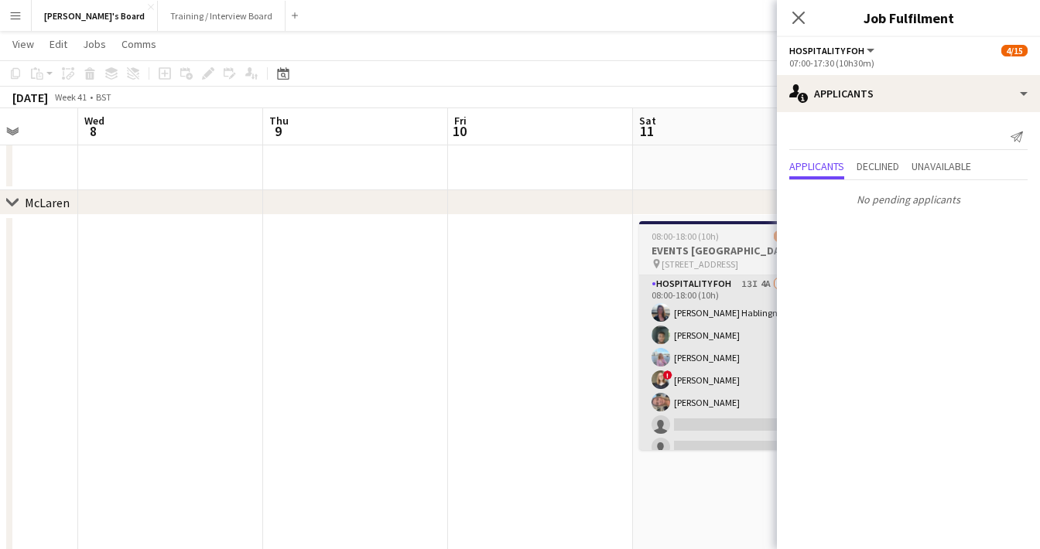
scroll to position [0, 631]
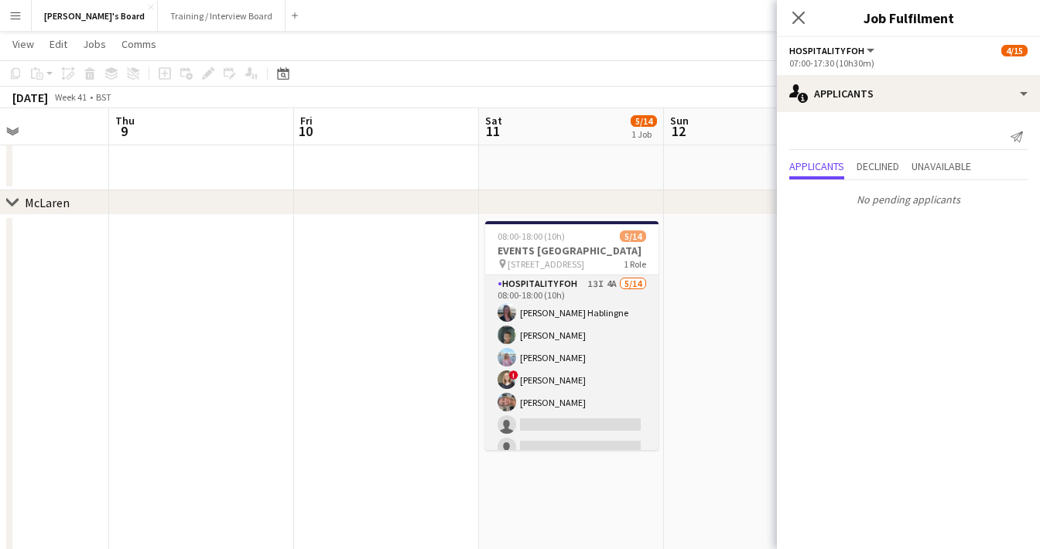
click at [615, 380] on app-card-role "Hospitality FOH 13I 4A [DATE] 08:00-18:00 (10h) [PERSON_NAME] Hablingne [PERSON…" at bounding box center [571, 447] width 173 height 344
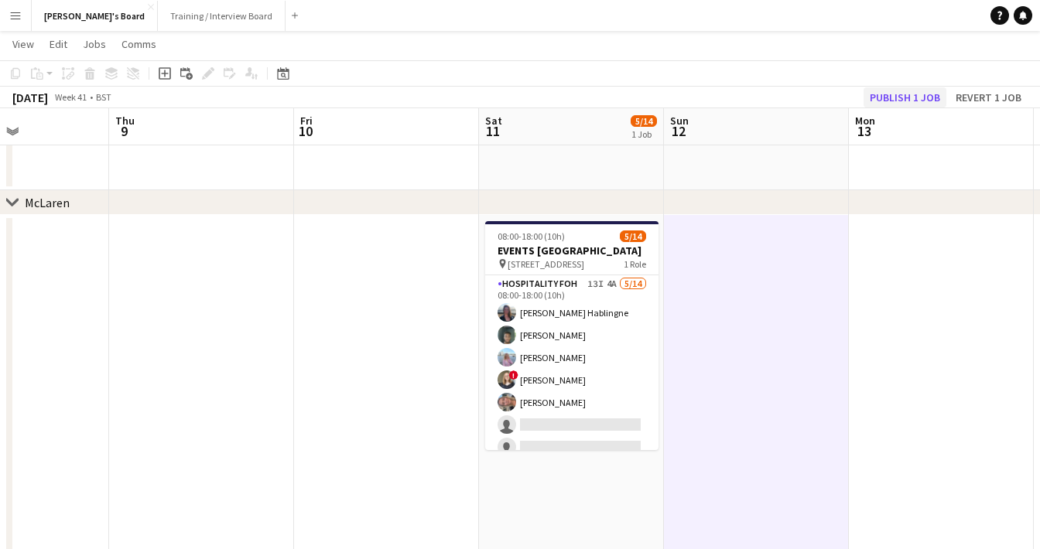
click at [898, 92] on button "Publish 1 job" at bounding box center [905, 97] width 83 height 20
